Goal: Task Accomplishment & Management: Manage account settings

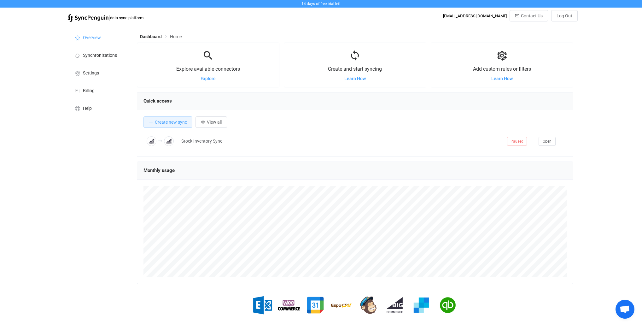
scroll to position [122, 437]
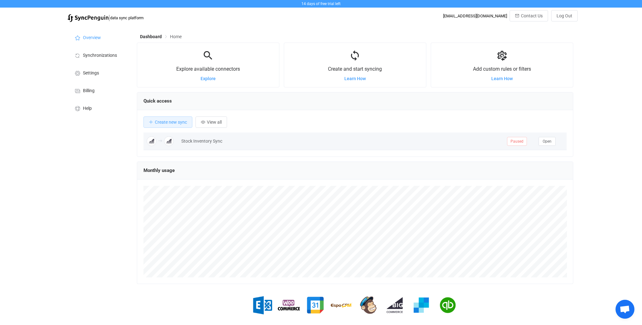
click at [220, 141] on div "Stock Inventory Sync" at bounding box center [341, 141] width 326 height 7
click at [544, 143] on span "Open" at bounding box center [547, 141] width 9 height 4
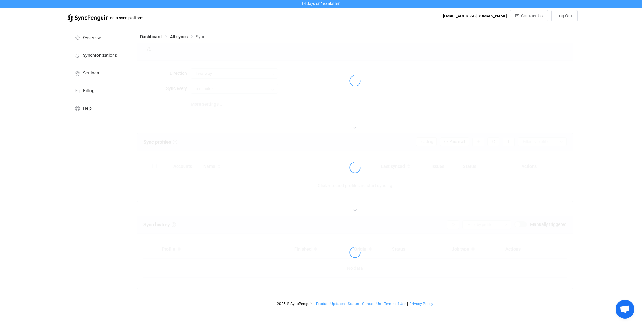
type input "A → B"
type input "10 minutes"
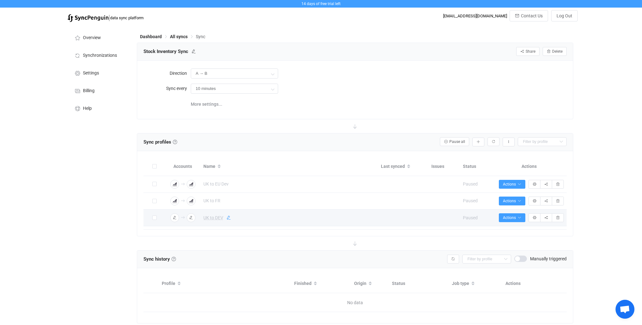
click at [227, 216] on icon at bounding box center [228, 217] width 4 height 4
click at [227, 218] on input "UK to DEV" at bounding box center [280, 217] width 161 height 9
type input "UK to DE"
click at [365, 220] on icon at bounding box center [366, 218] width 4 height 4
click at [232, 88] on input "10 minutes" at bounding box center [234, 89] width 87 height 10
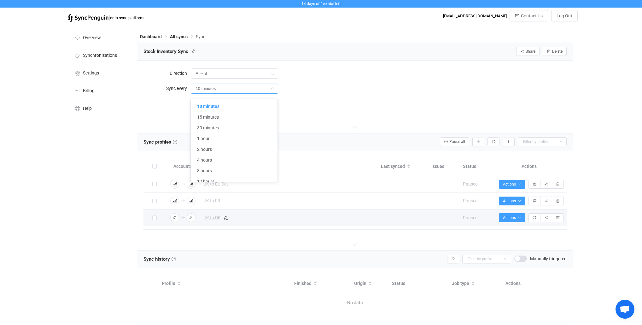
click at [303, 88] on div "10 minutes" at bounding box center [379, 88] width 376 height 13
click at [96, 18] on img at bounding box center [88, 18] width 41 height 8
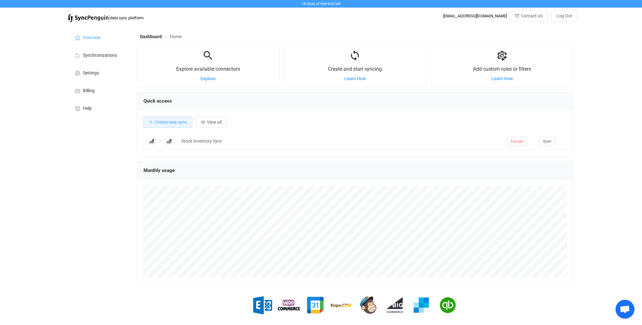
scroll to position [122, 437]
